Goal: Task Accomplishment & Management: Manage account settings

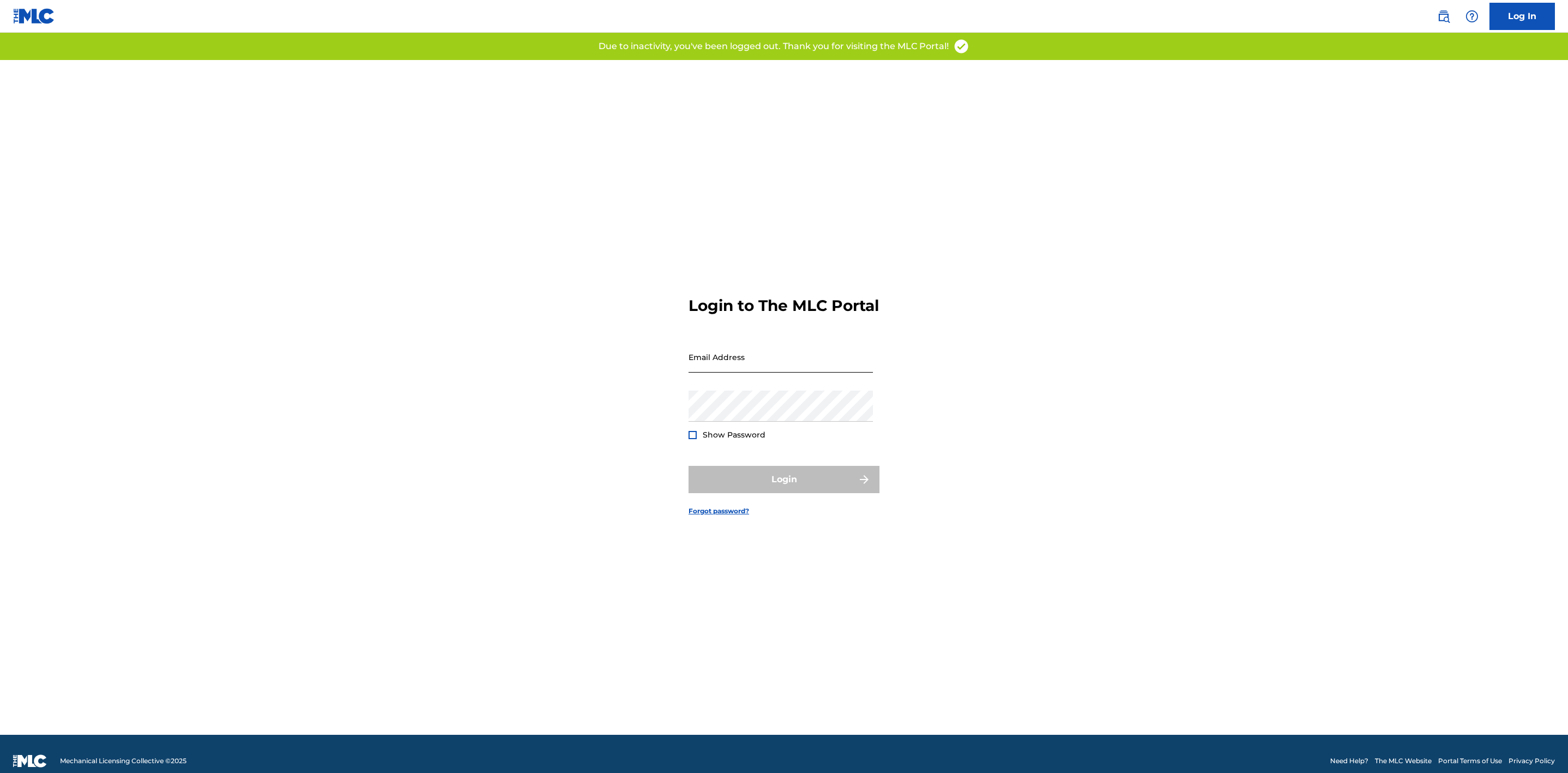
click at [755, 367] on input "Email Address" at bounding box center [781, 357] width 185 height 31
type input "[PERSON_NAME][EMAIL_ADDRESS][PERSON_NAME][DOMAIN_NAME]"
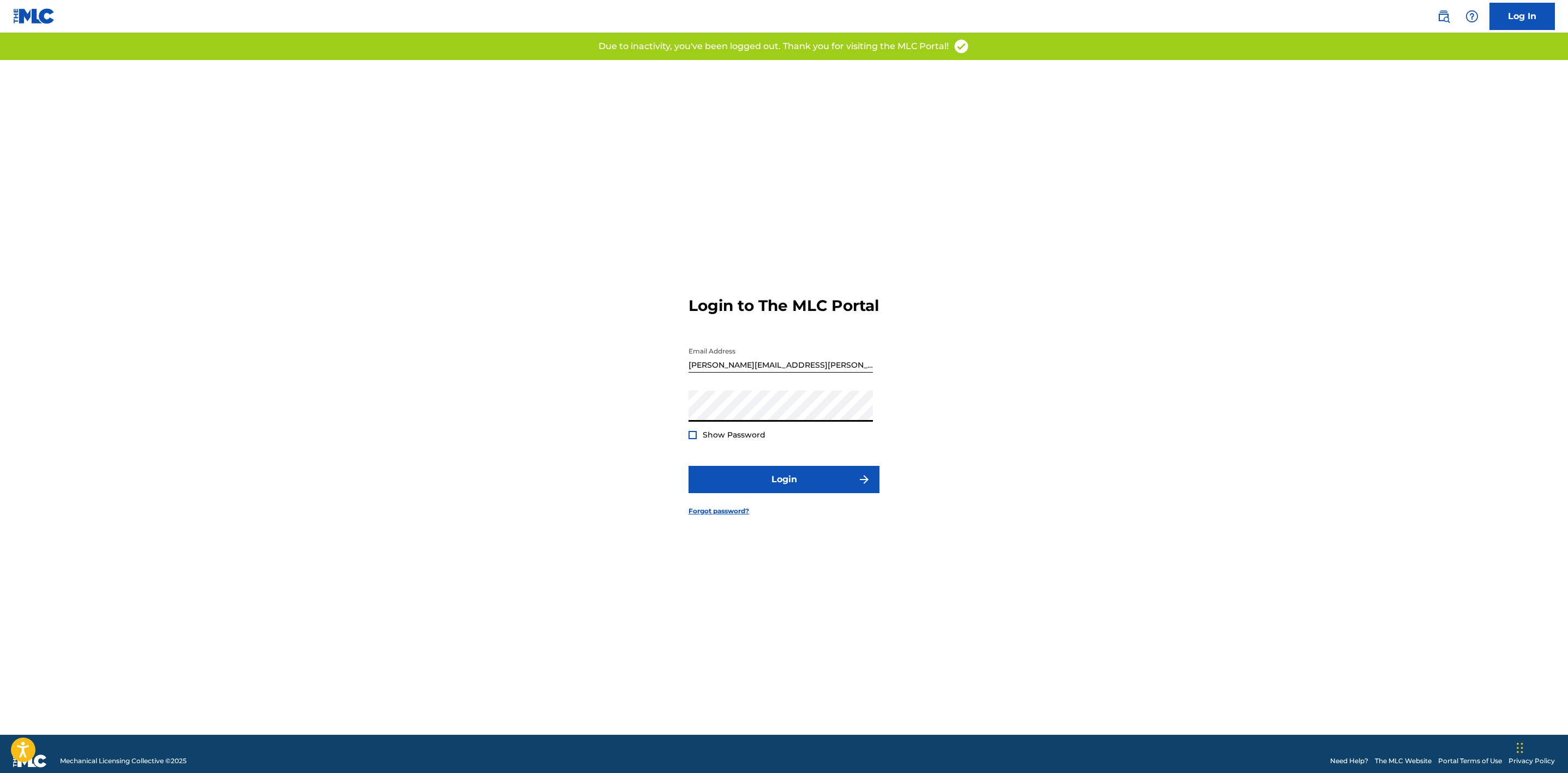
click at [689, 466] on button "Login" at bounding box center [784, 480] width 191 height 28
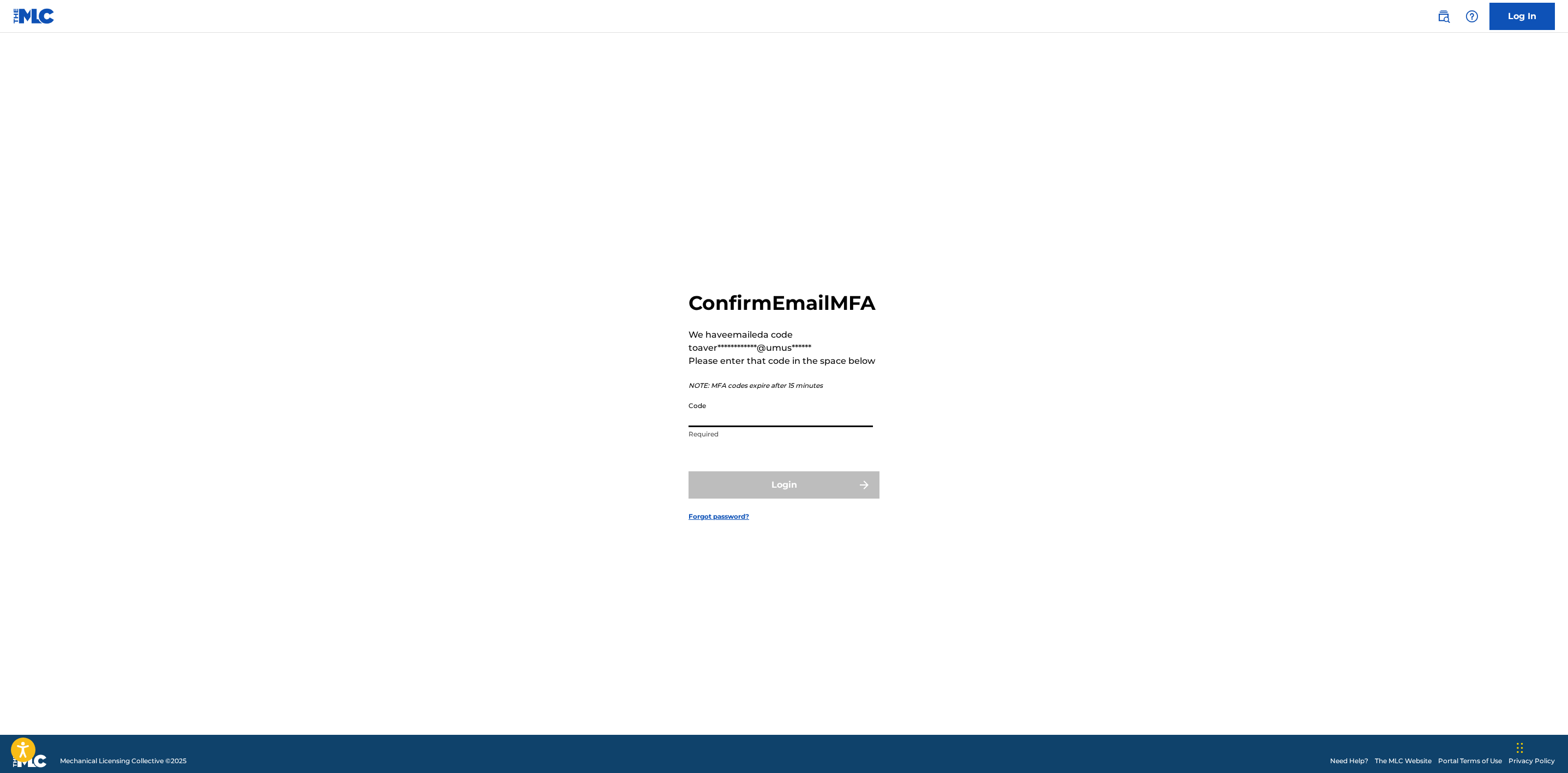
drag, startPoint x: 782, startPoint y: 415, endPoint x: 787, endPoint y: 424, distance: 10.3
click at [782, 417] on input "Code" at bounding box center [781, 412] width 185 height 31
click at [841, 423] on input "Code" at bounding box center [781, 412] width 185 height 31
paste input "880987"
type input "880987"
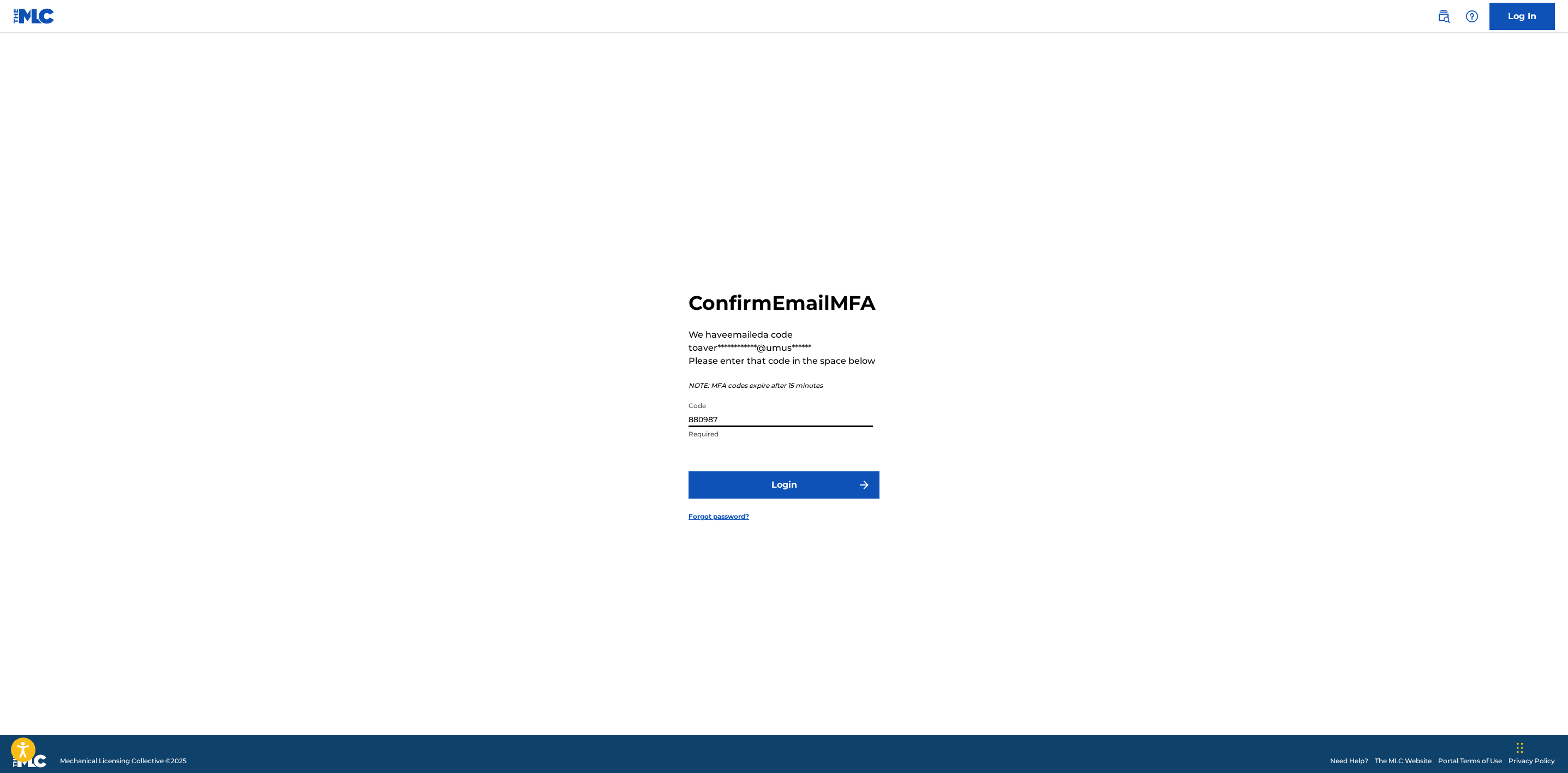
click at [689, 472] on button "Login" at bounding box center [784, 485] width 191 height 28
